Goal: Information Seeking & Learning: Learn about a topic

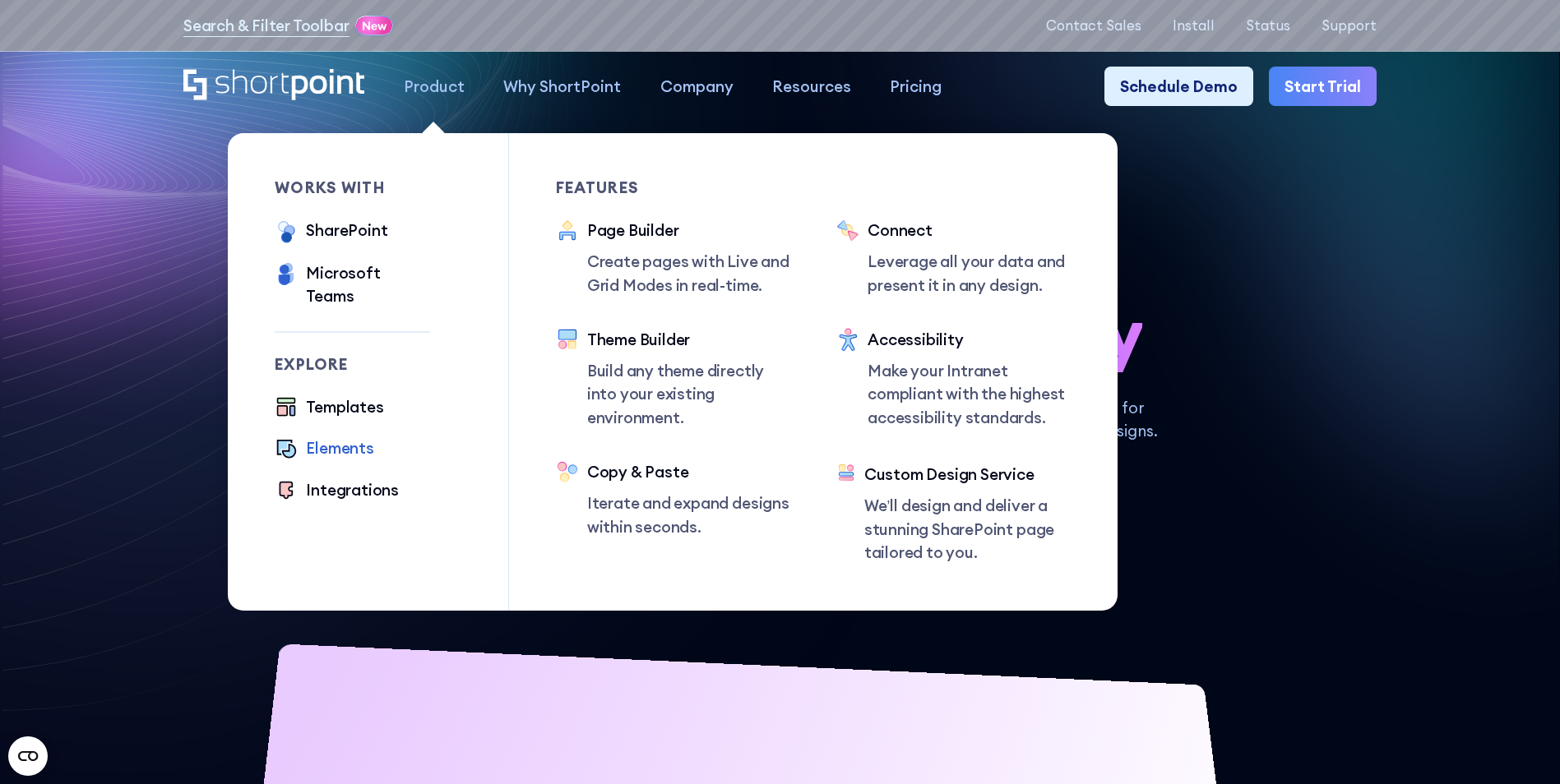
click at [332, 437] on div "Elements" at bounding box center [340, 448] width 67 height 23
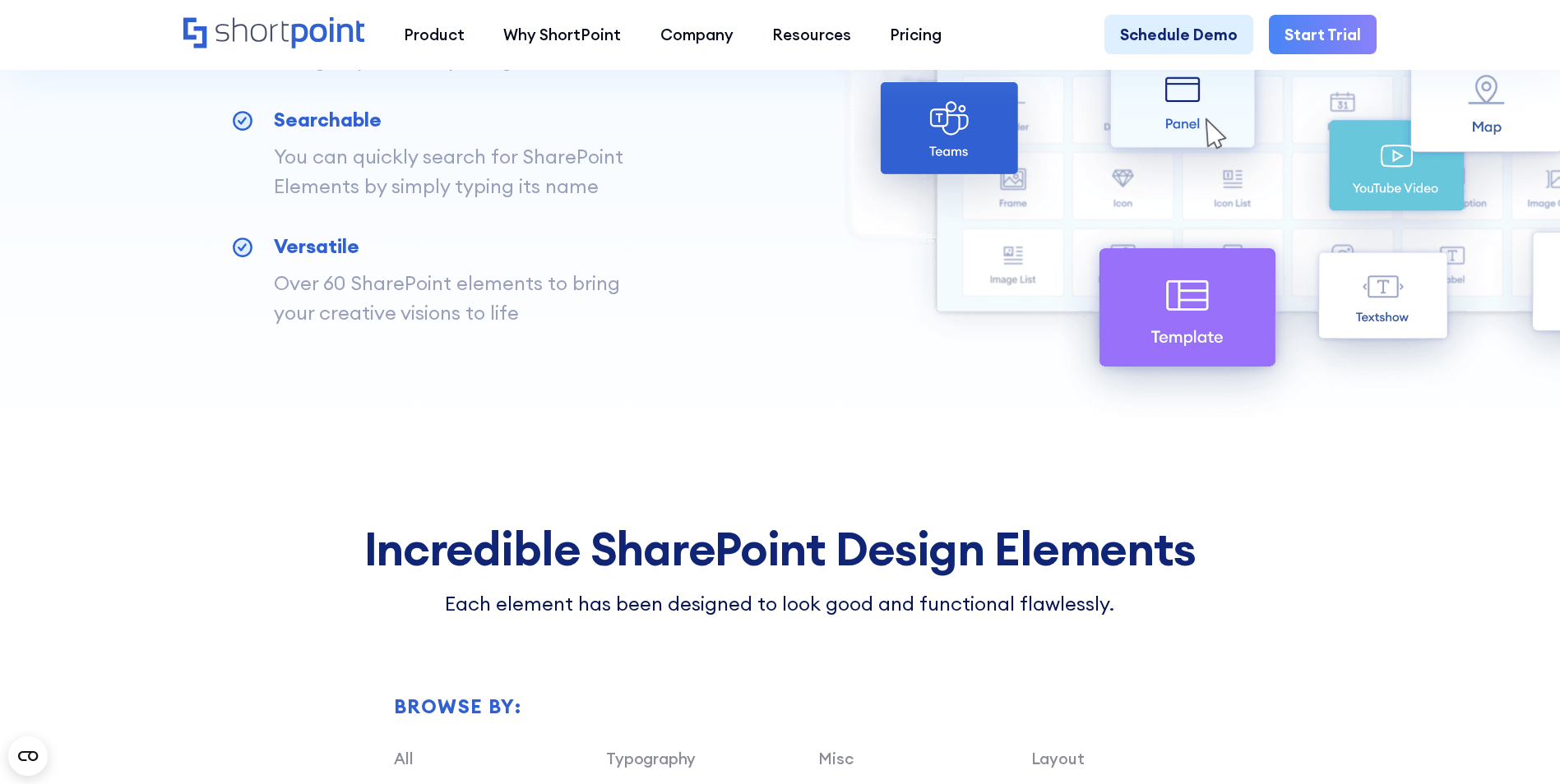
scroll to position [987, 0]
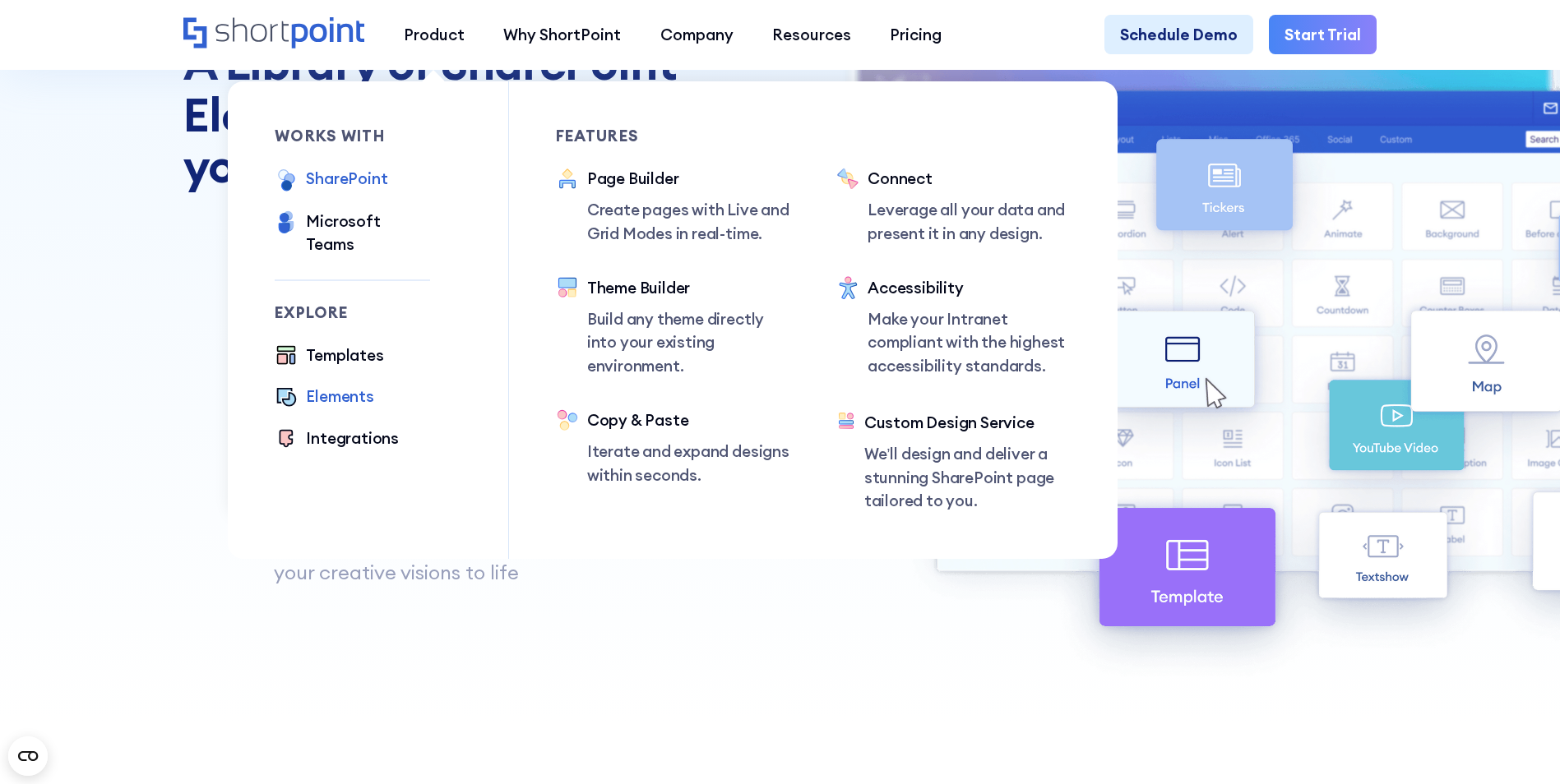
click at [363, 178] on div "SharePoint" at bounding box center [347, 177] width 82 height 23
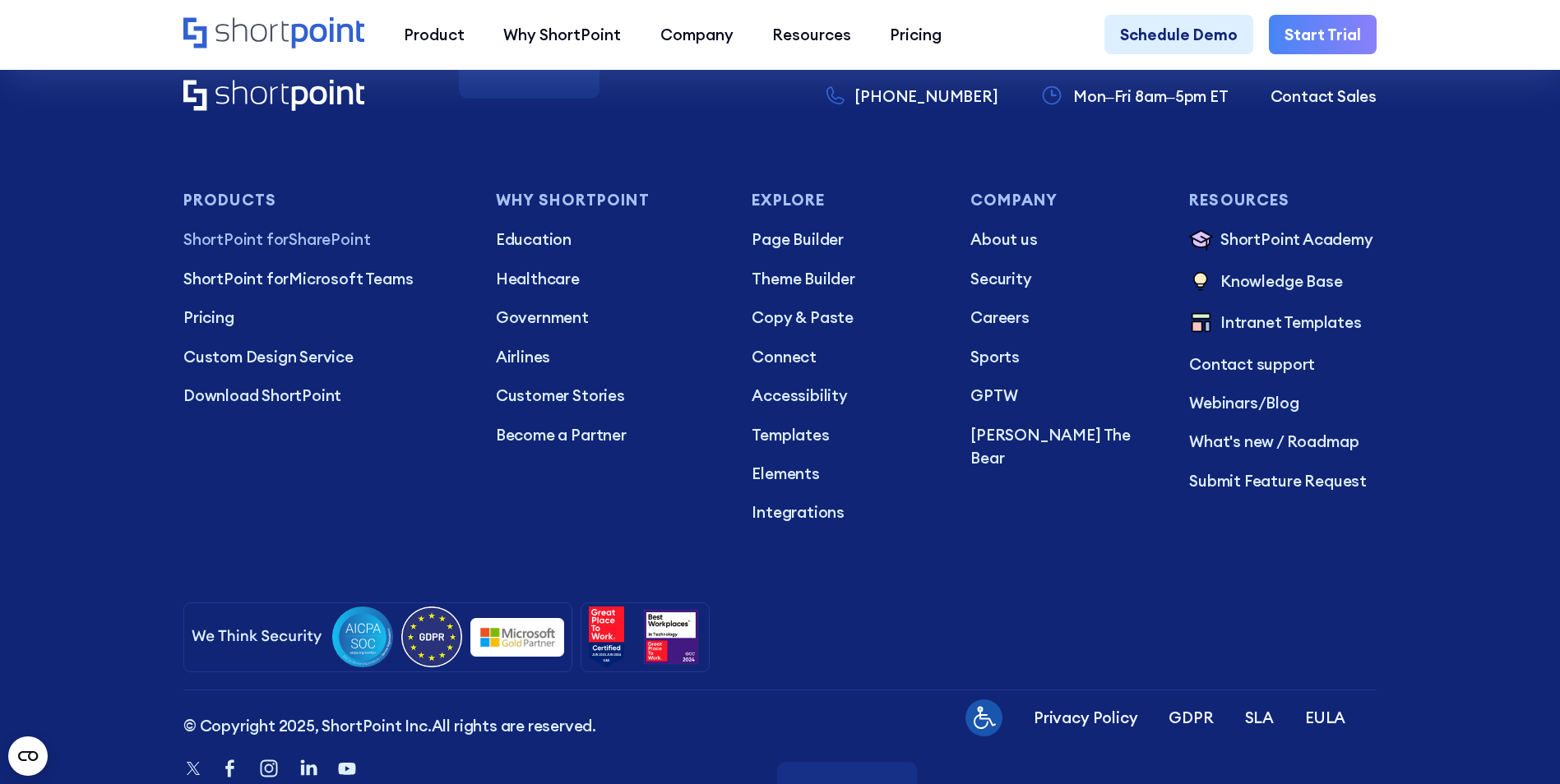
scroll to position [4193, 0]
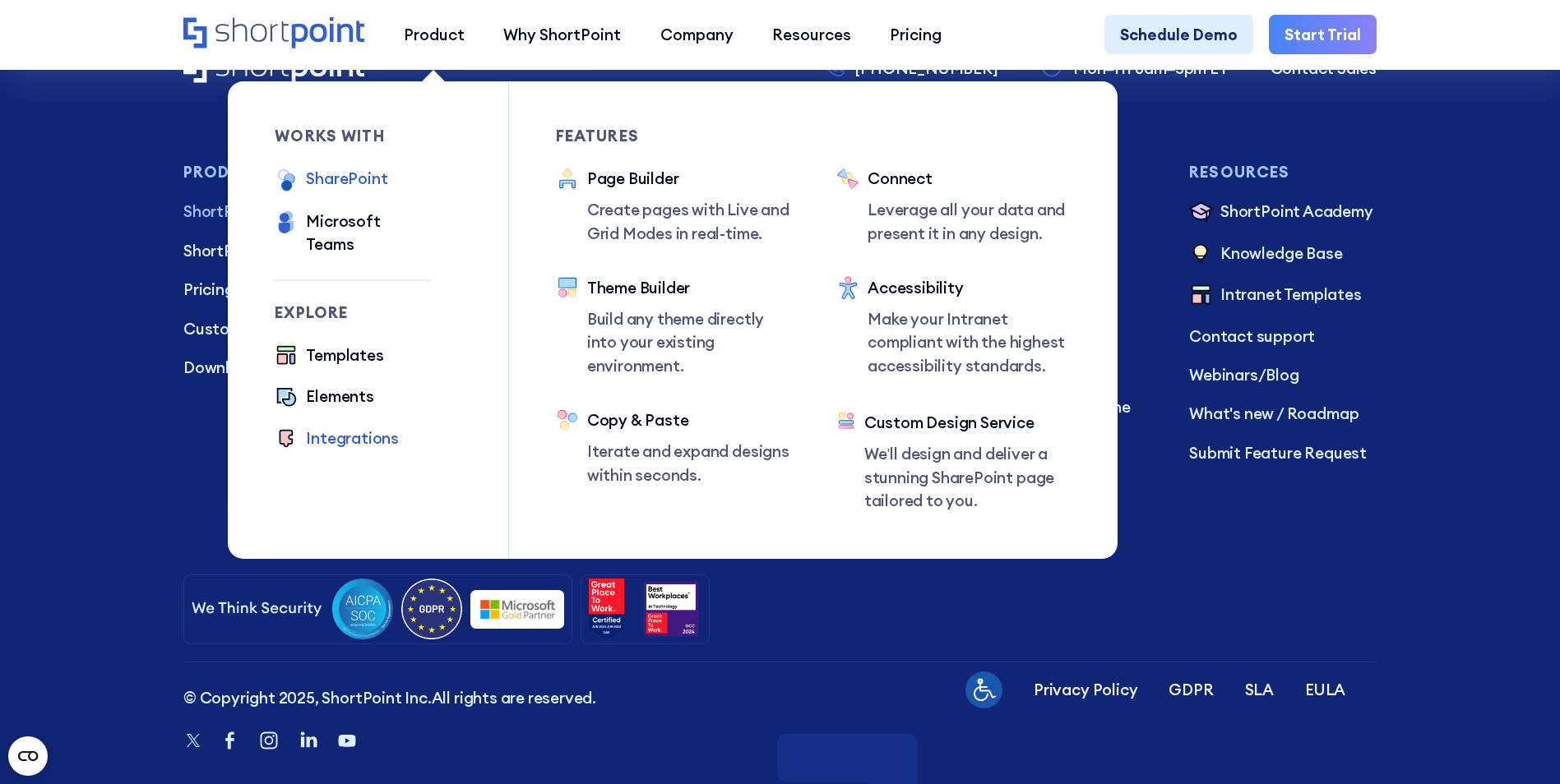
click at [332, 426] on div "Integrations" at bounding box center [353, 437] width 93 height 23
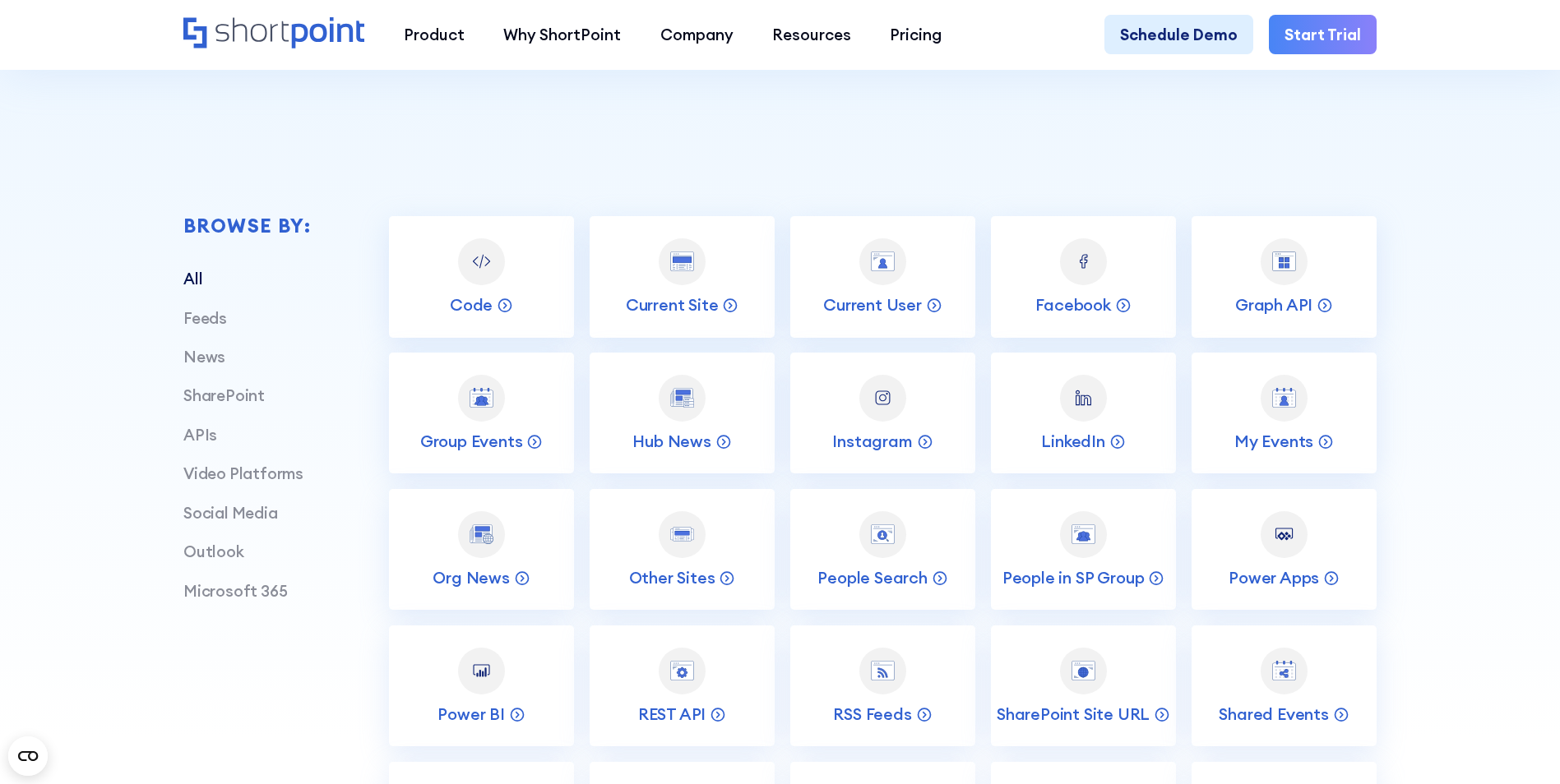
scroll to position [575, 0]
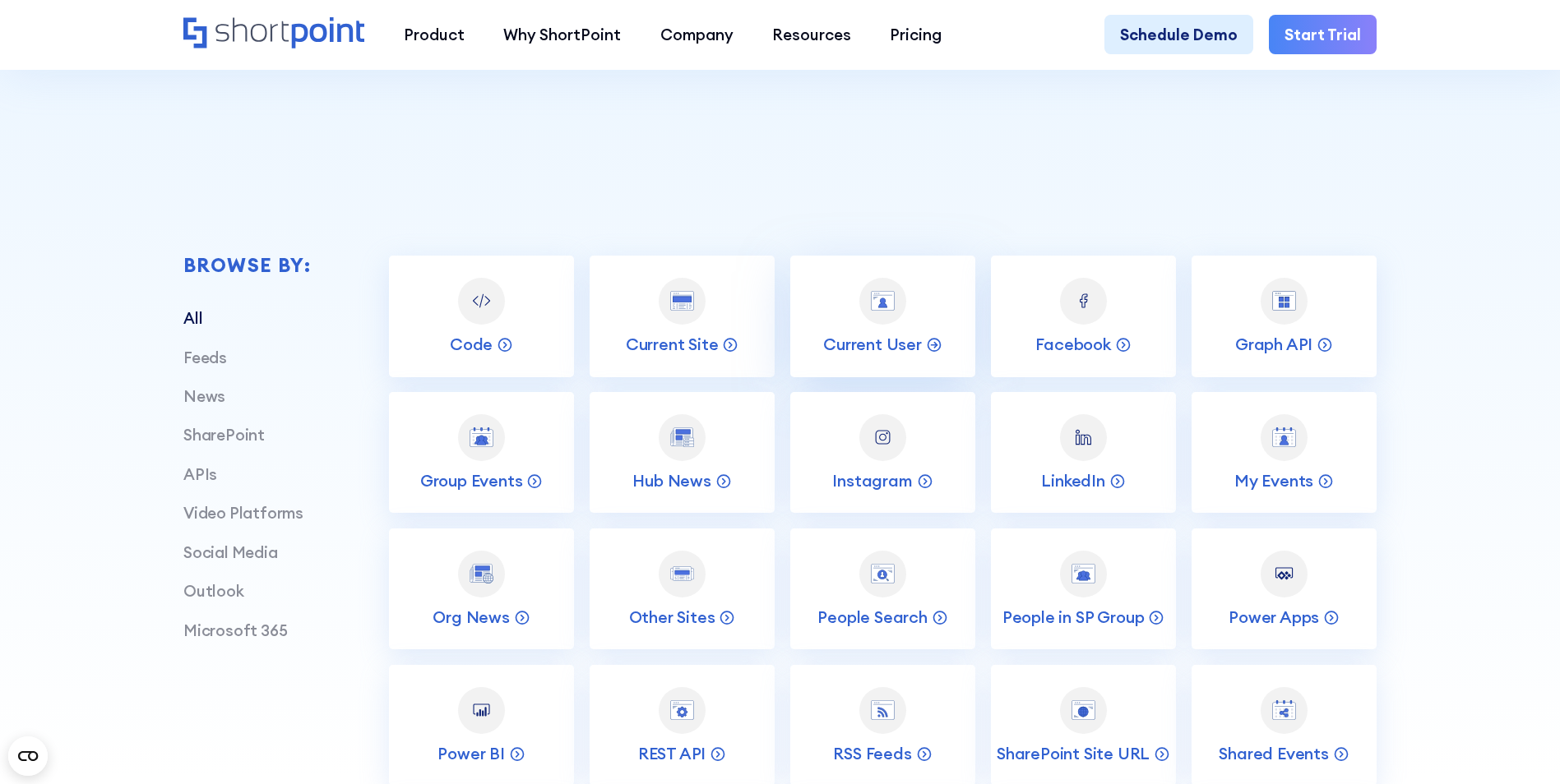
click at [917, 326] on link "Current User" at bounding box center [883, 316] width 185 height 121
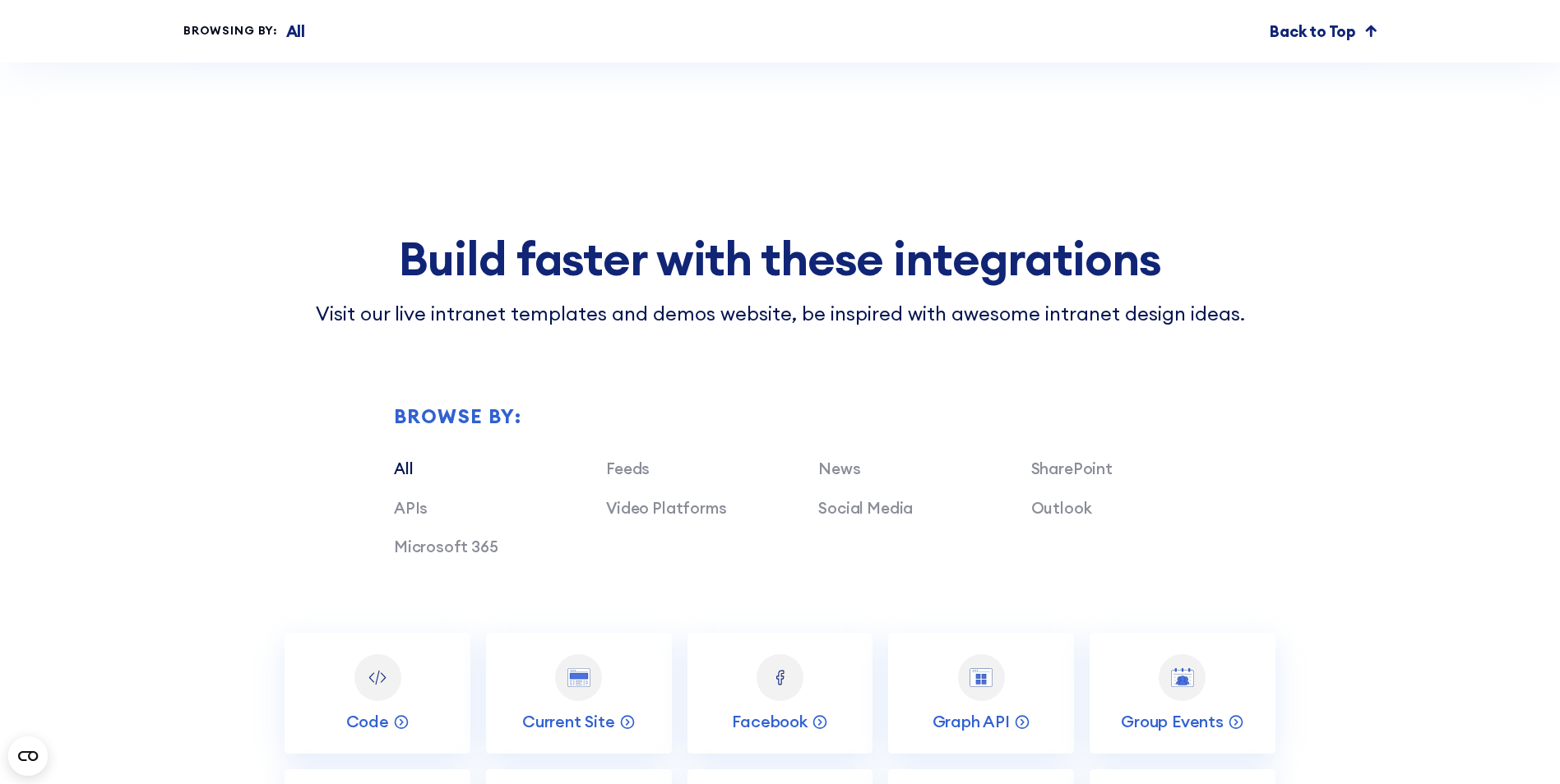
scroll to position [5262, 0]
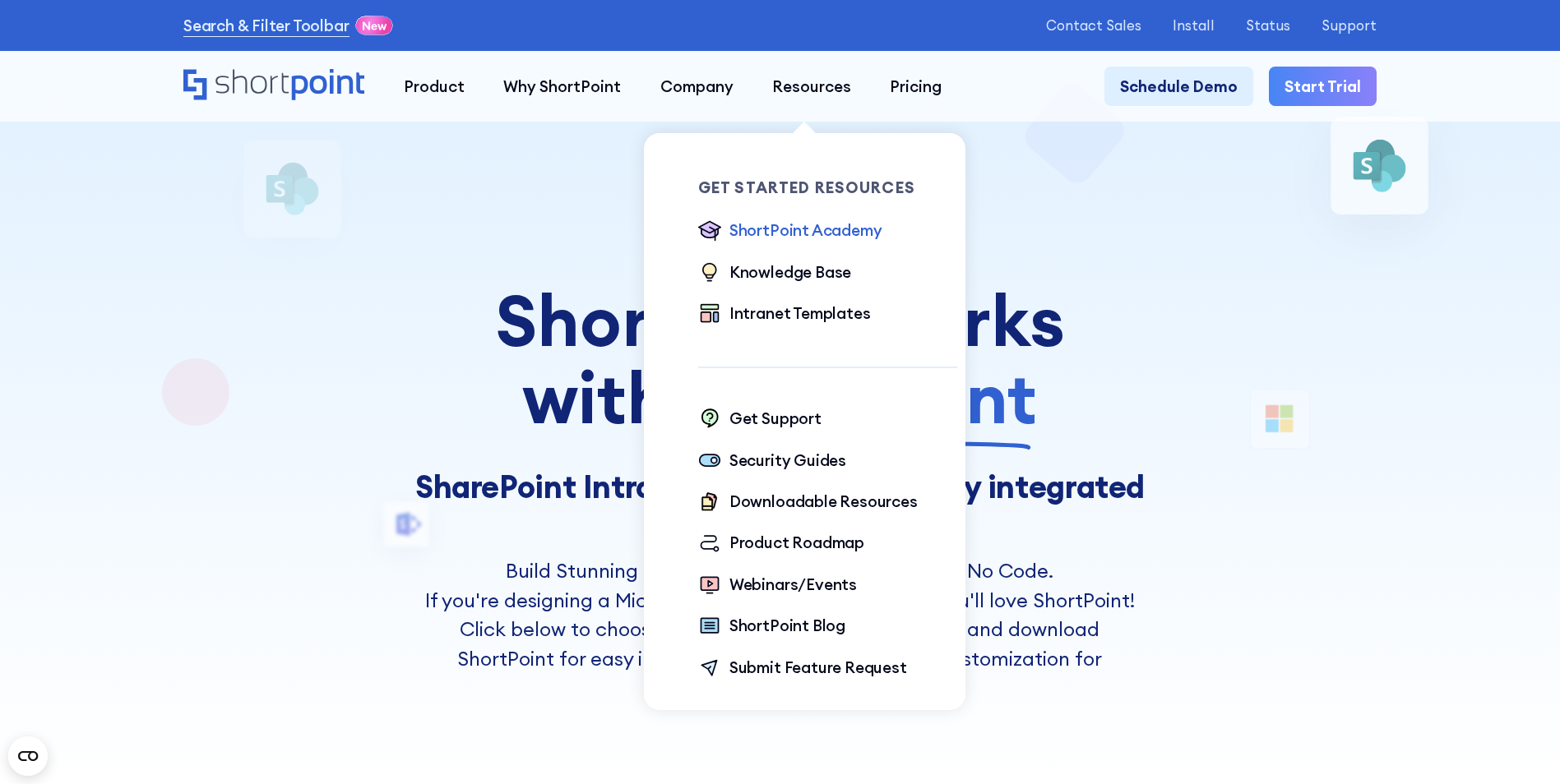
click at [823, 236] on div "ShortPoint Academy" at bounding box center [806, 230] width 153 height 23
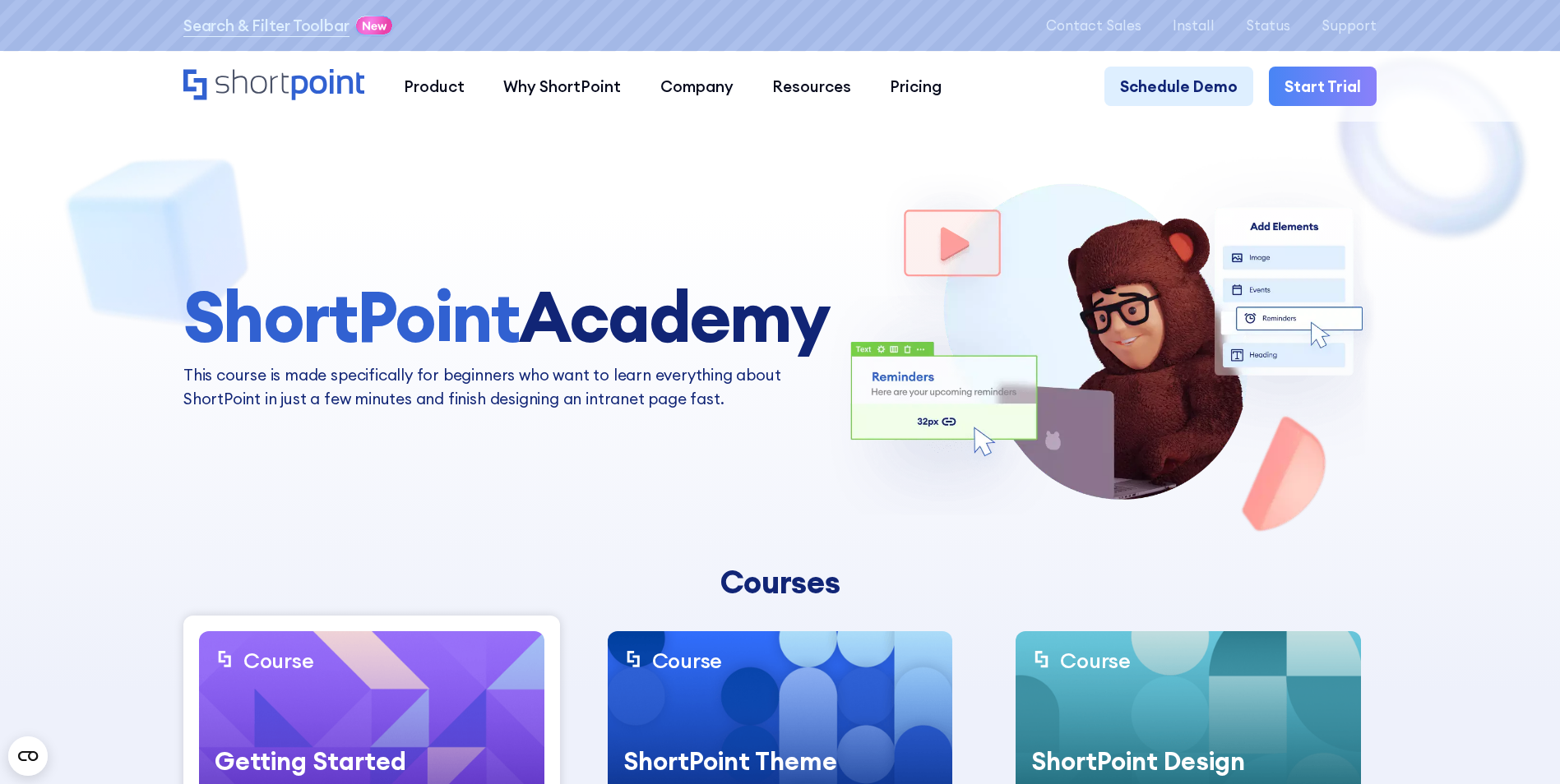
drag, startPoint x: 272, startPoint y: 108, endPoint x: 275, endPoint y: 99, distance: 9.5
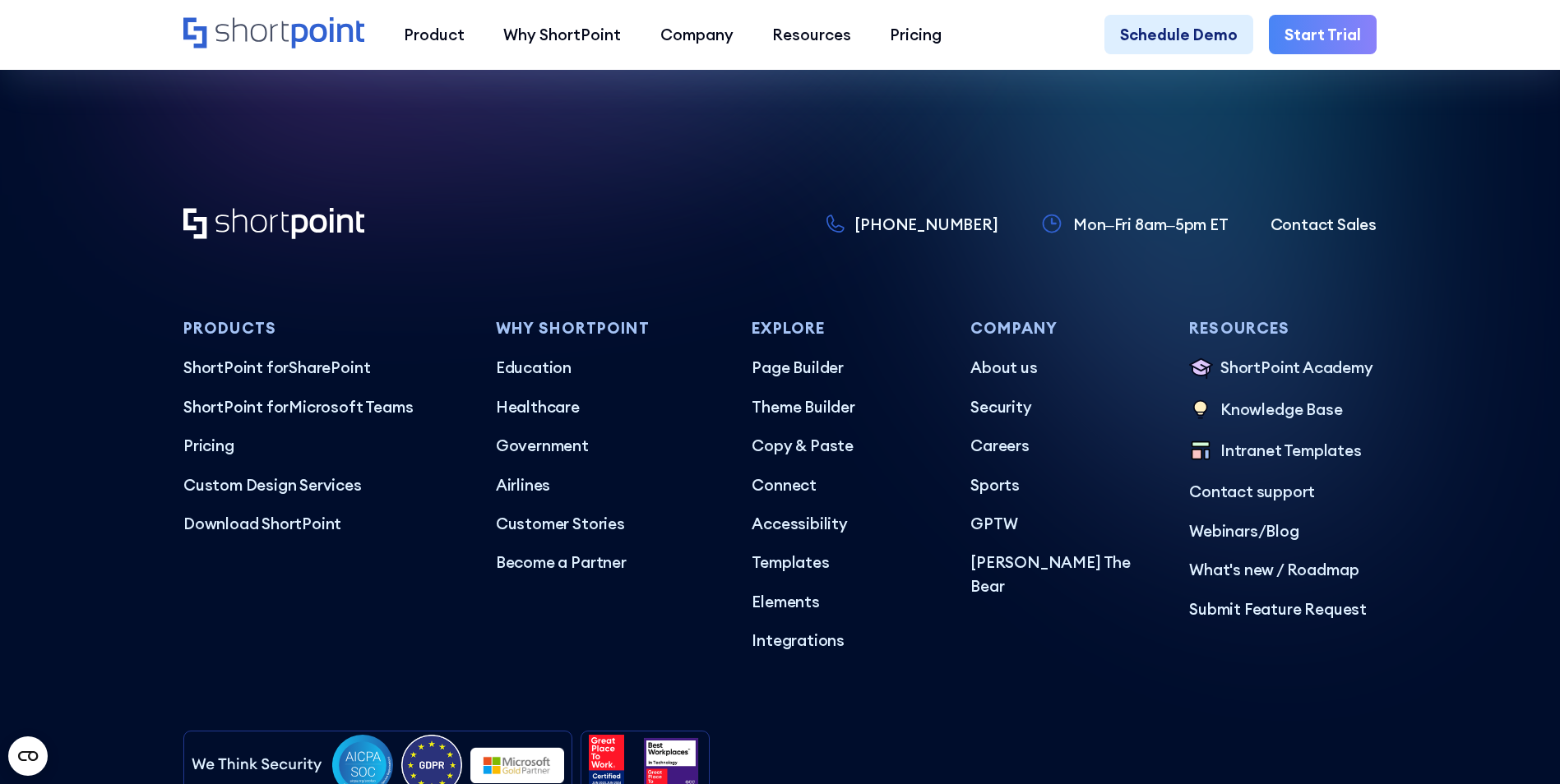
scroll to position [9542, 0]
click at [800, 653] on p "Integrations" at bounding box center [845, 641] width 188 height 23
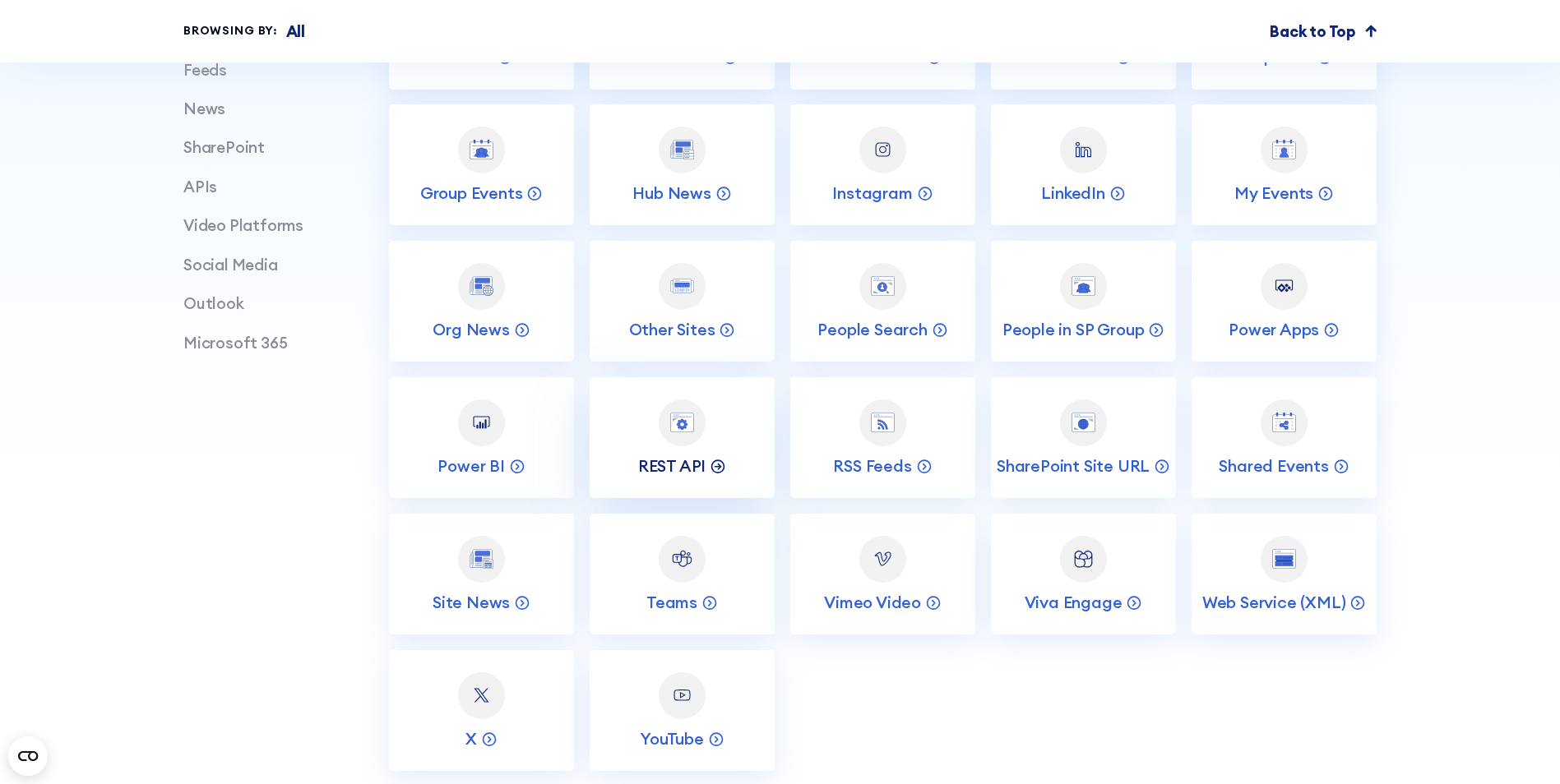
scroll to position [740, 0]
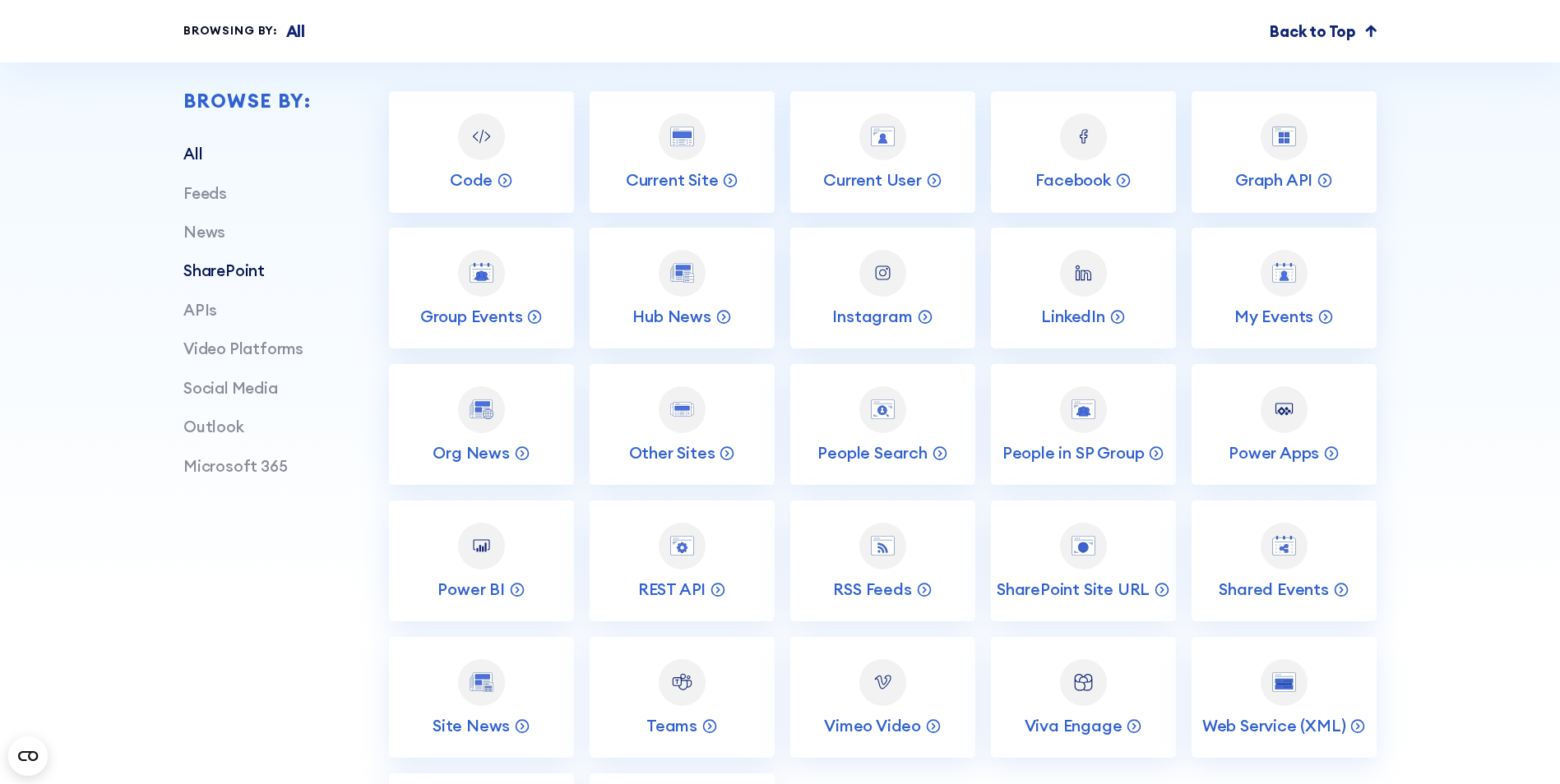
click at [186, 277] on link "SharePoint" at bounding box center [224, 270] width 82 height 19
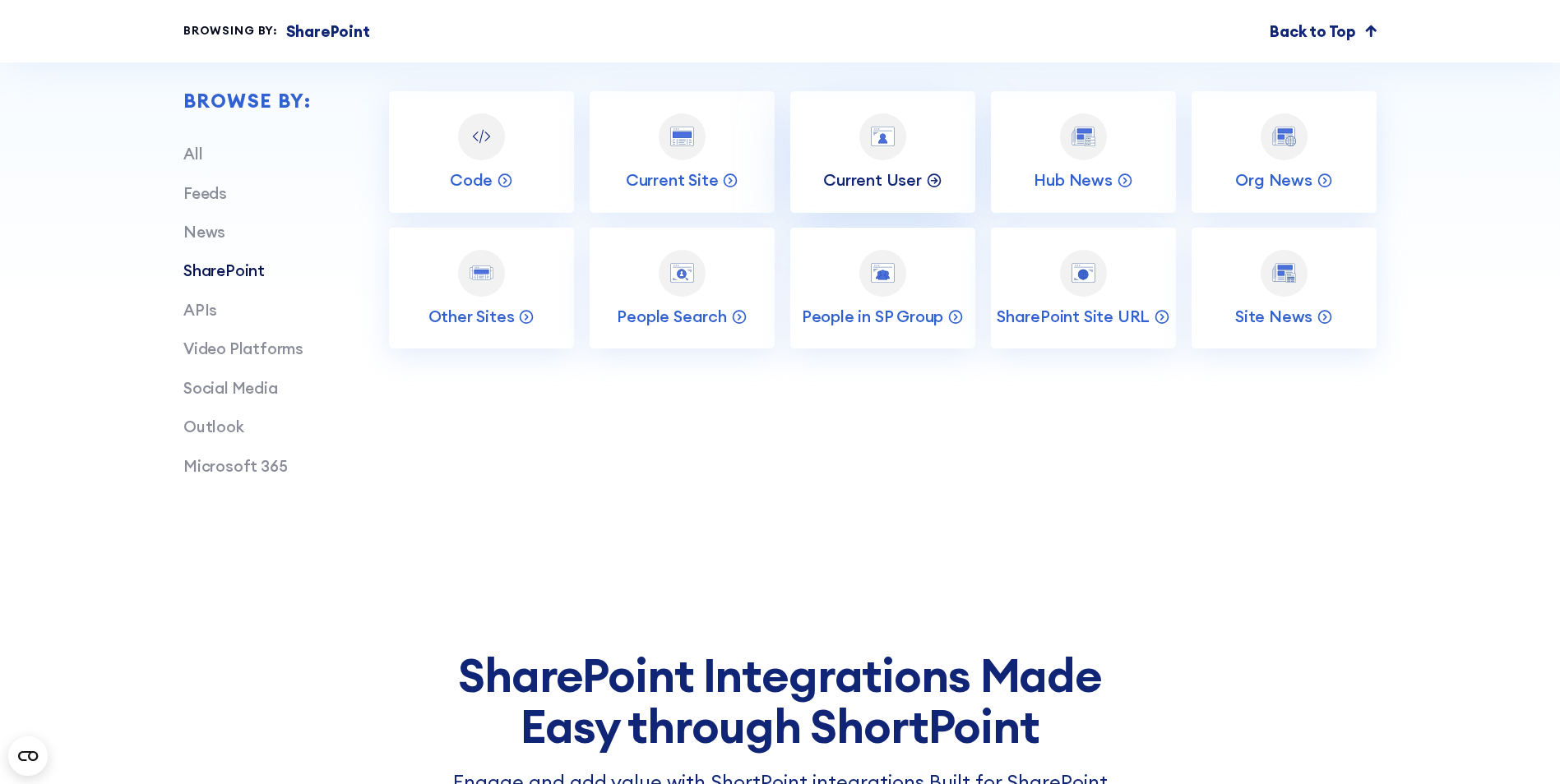
click at [835, 184] on p "Current User" at bounding box center [872, 179] width 98 height 21
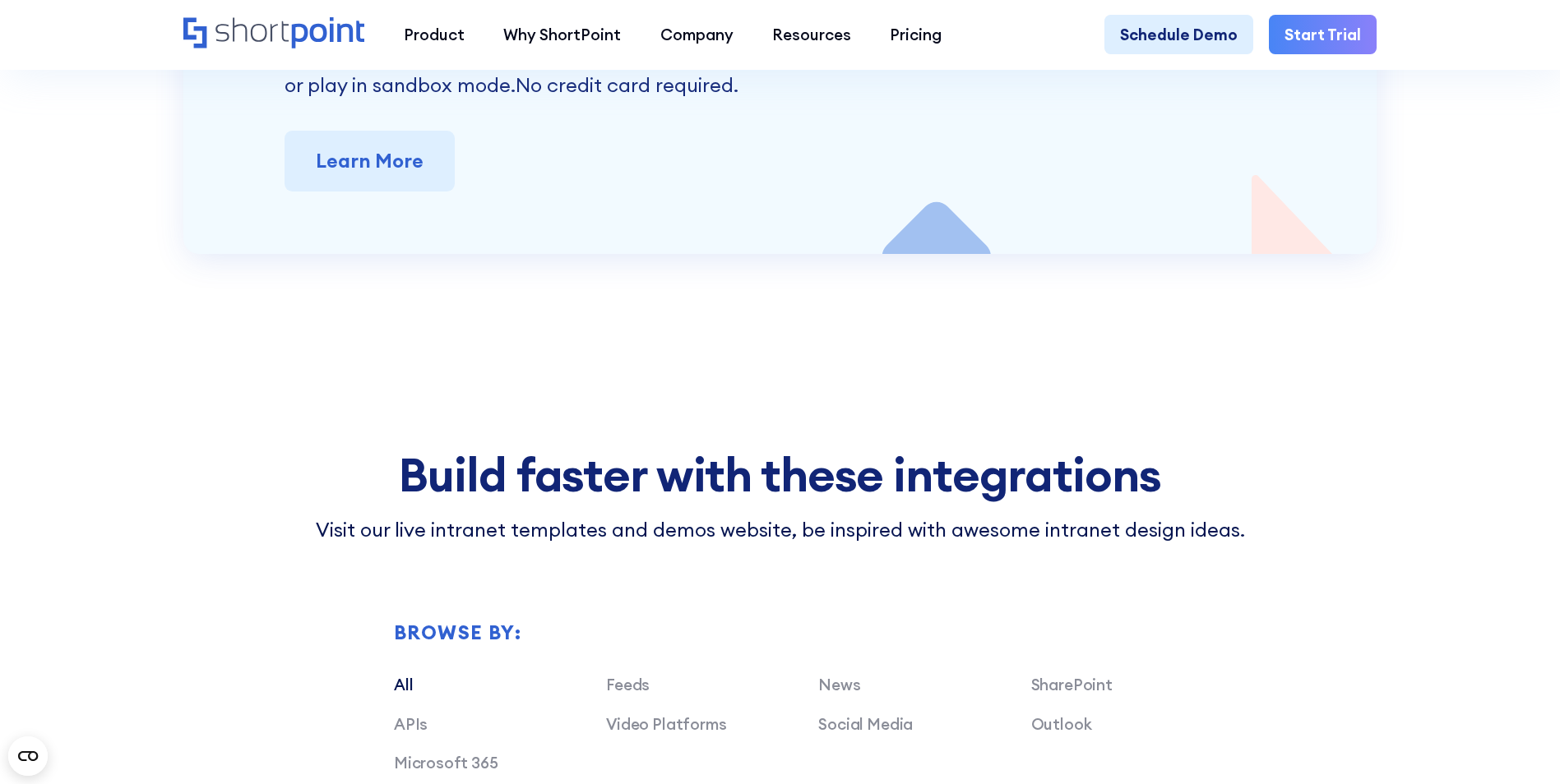
scroll to position [5180, 0]
